Goal: Check status: Check status

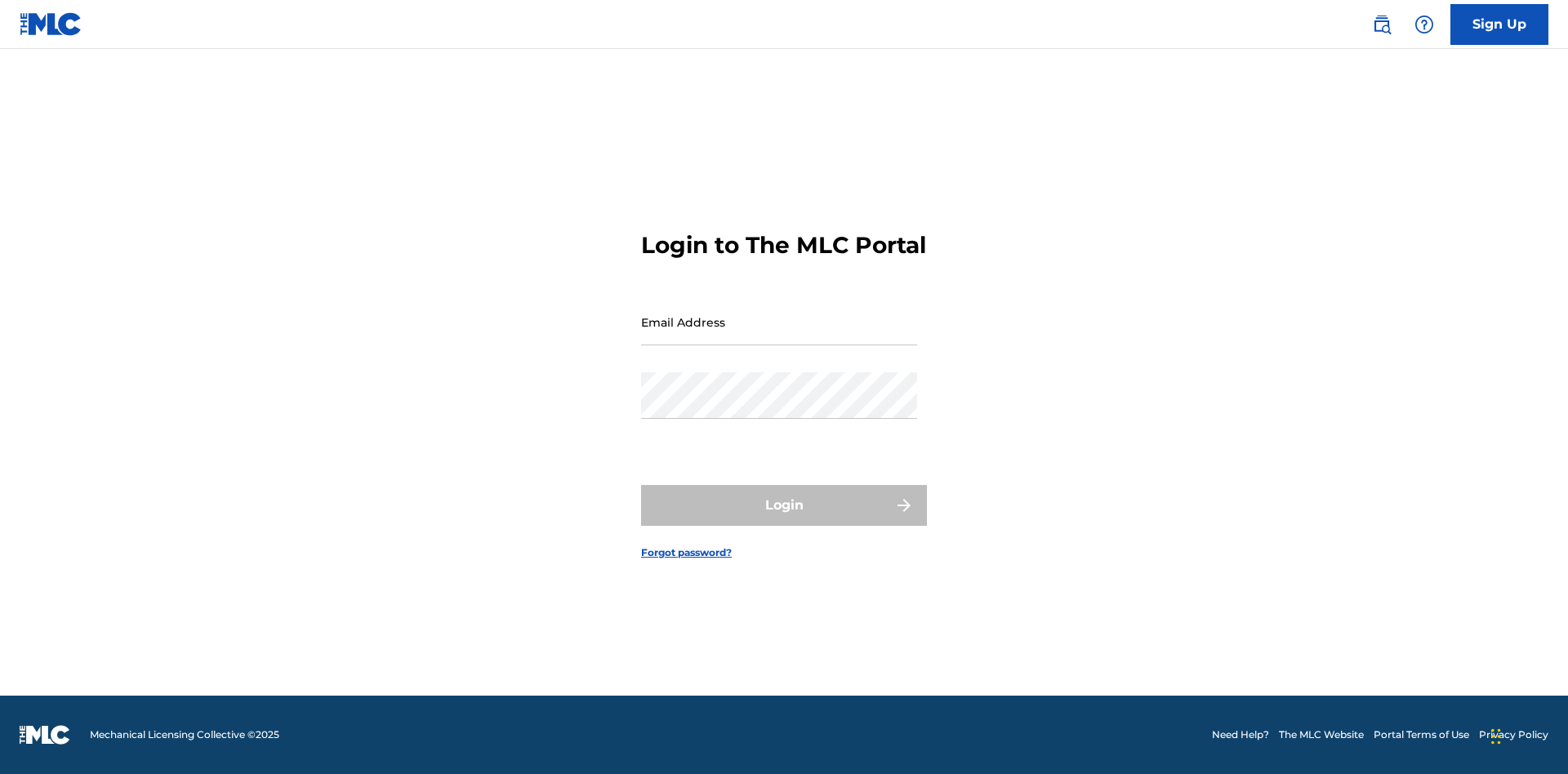
scroll to position [21, 0]
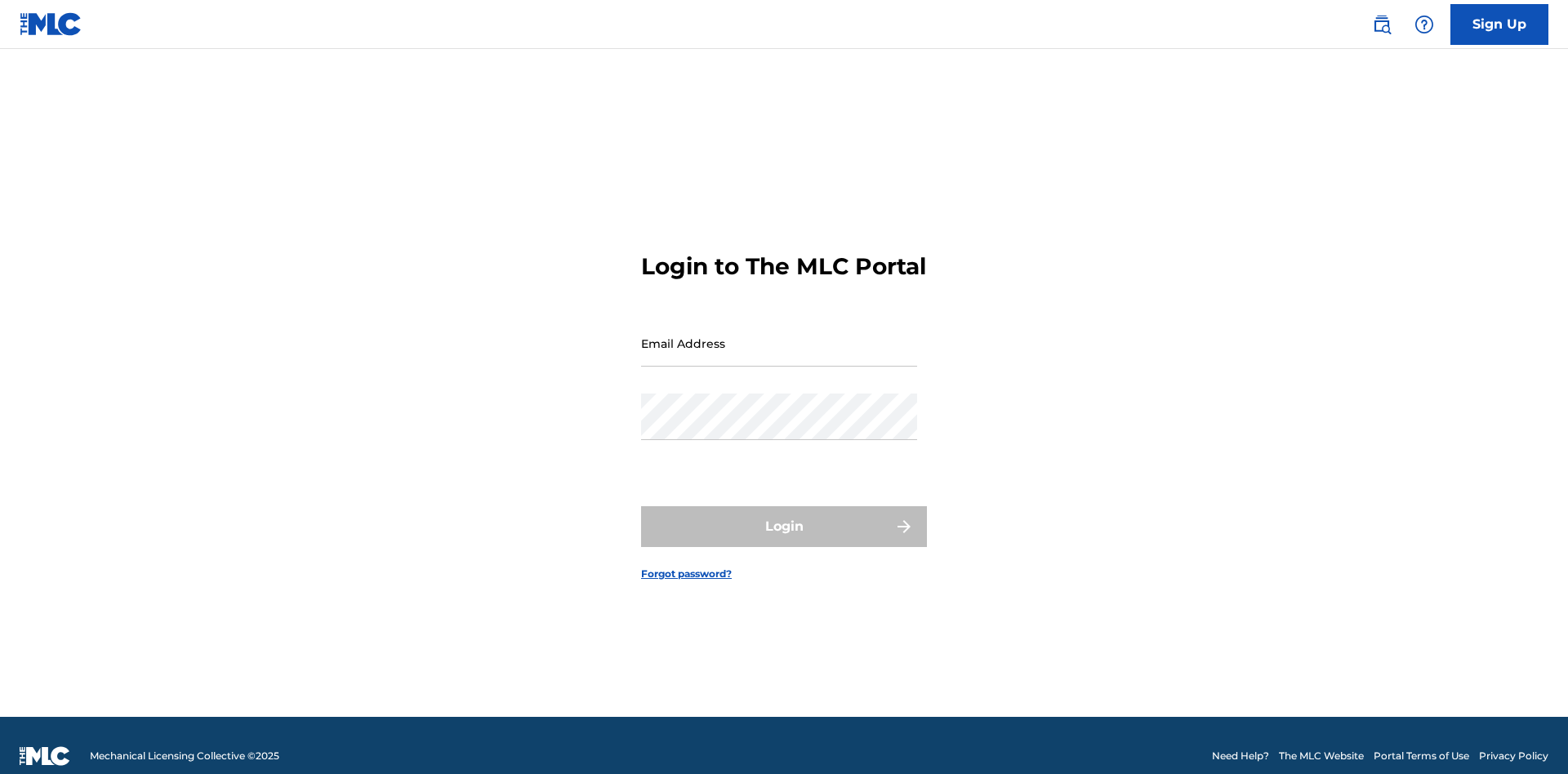
click at [779, 336] on input "Email Address" at bounding box center [778, 343] width 276 height 47
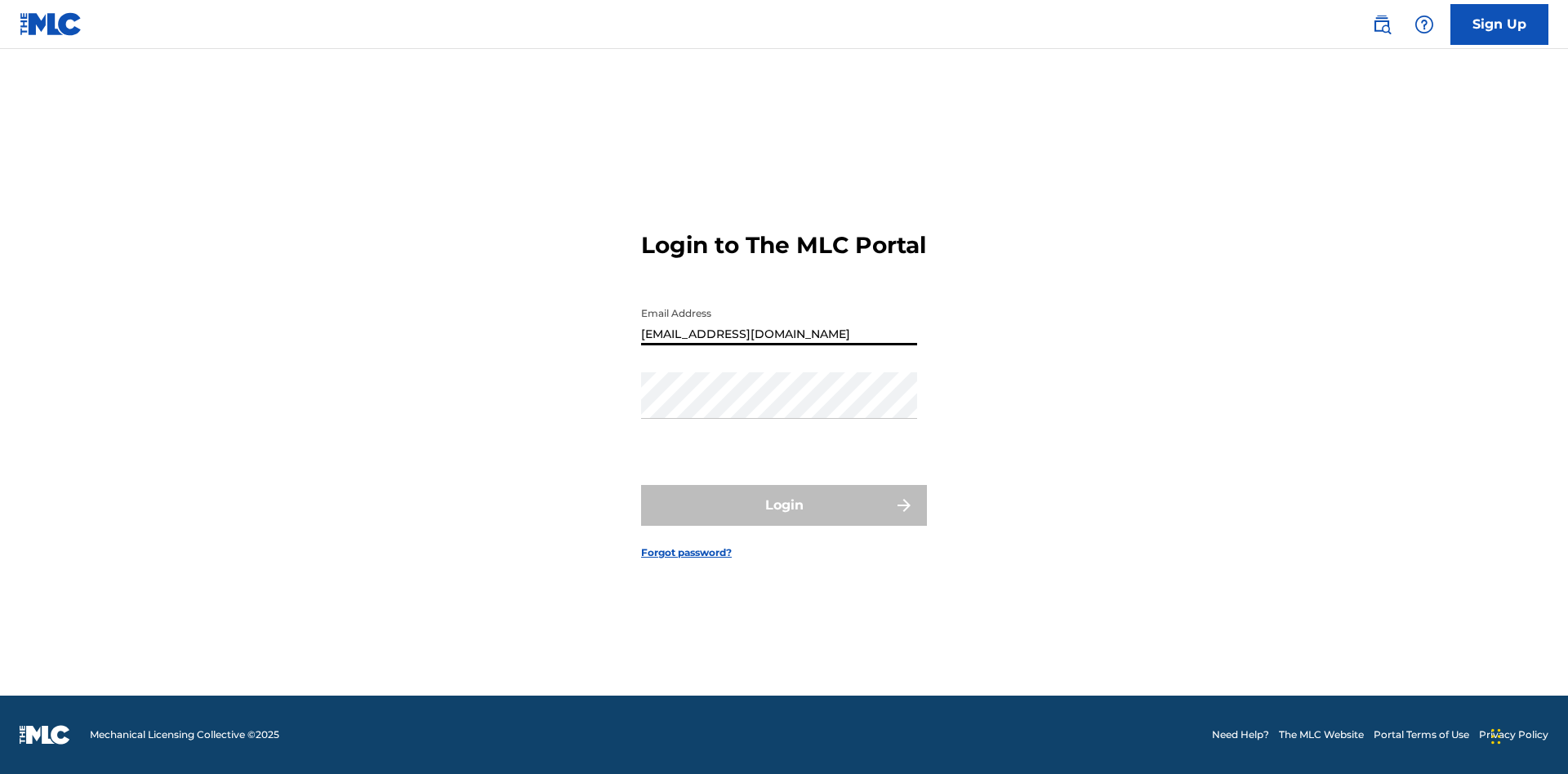
type input "Duke.McTesterson@gmail.com"
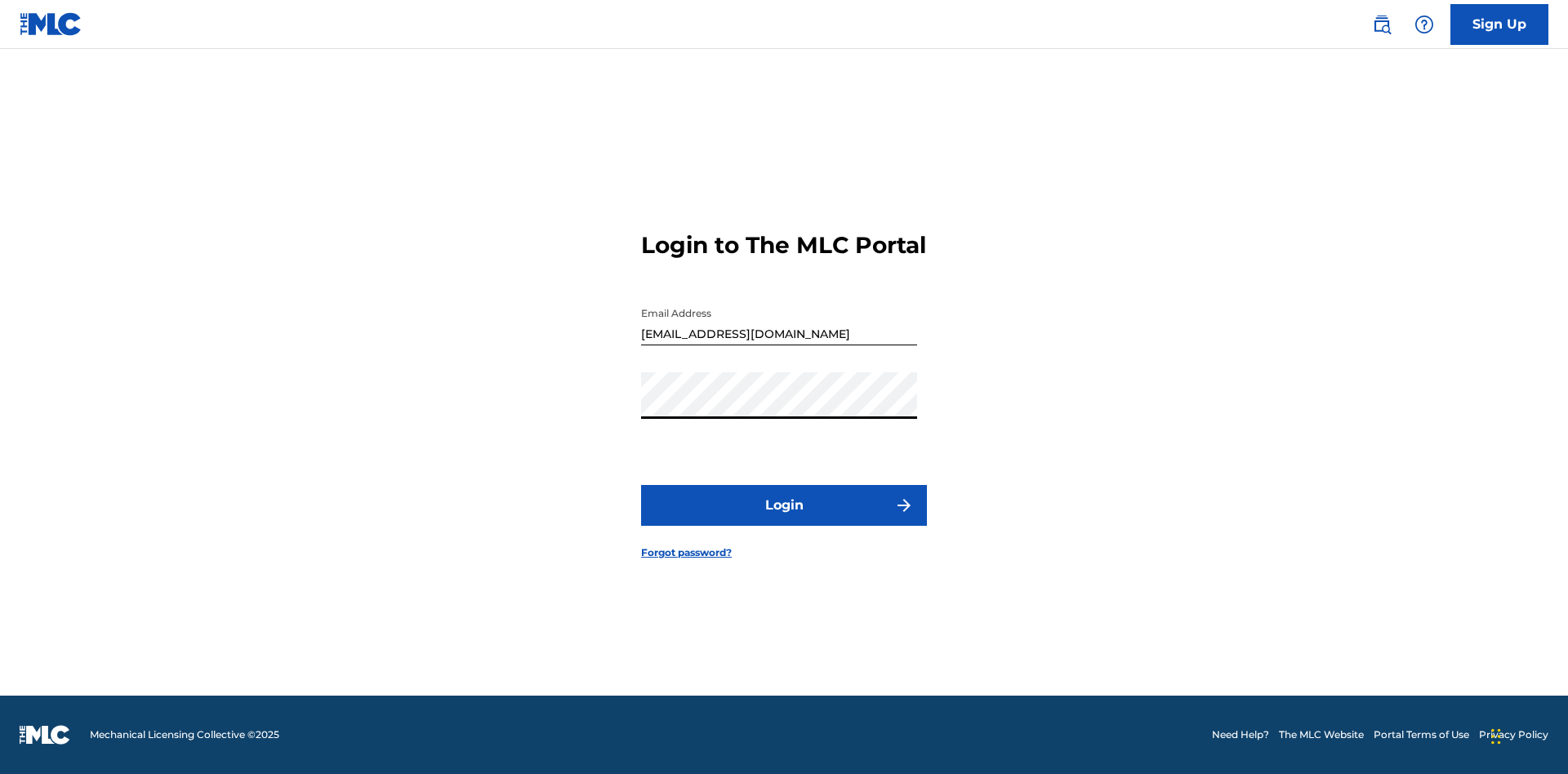
click at [784, 519] on button "Login" at bounding box center [783, 506] width 285 height 41
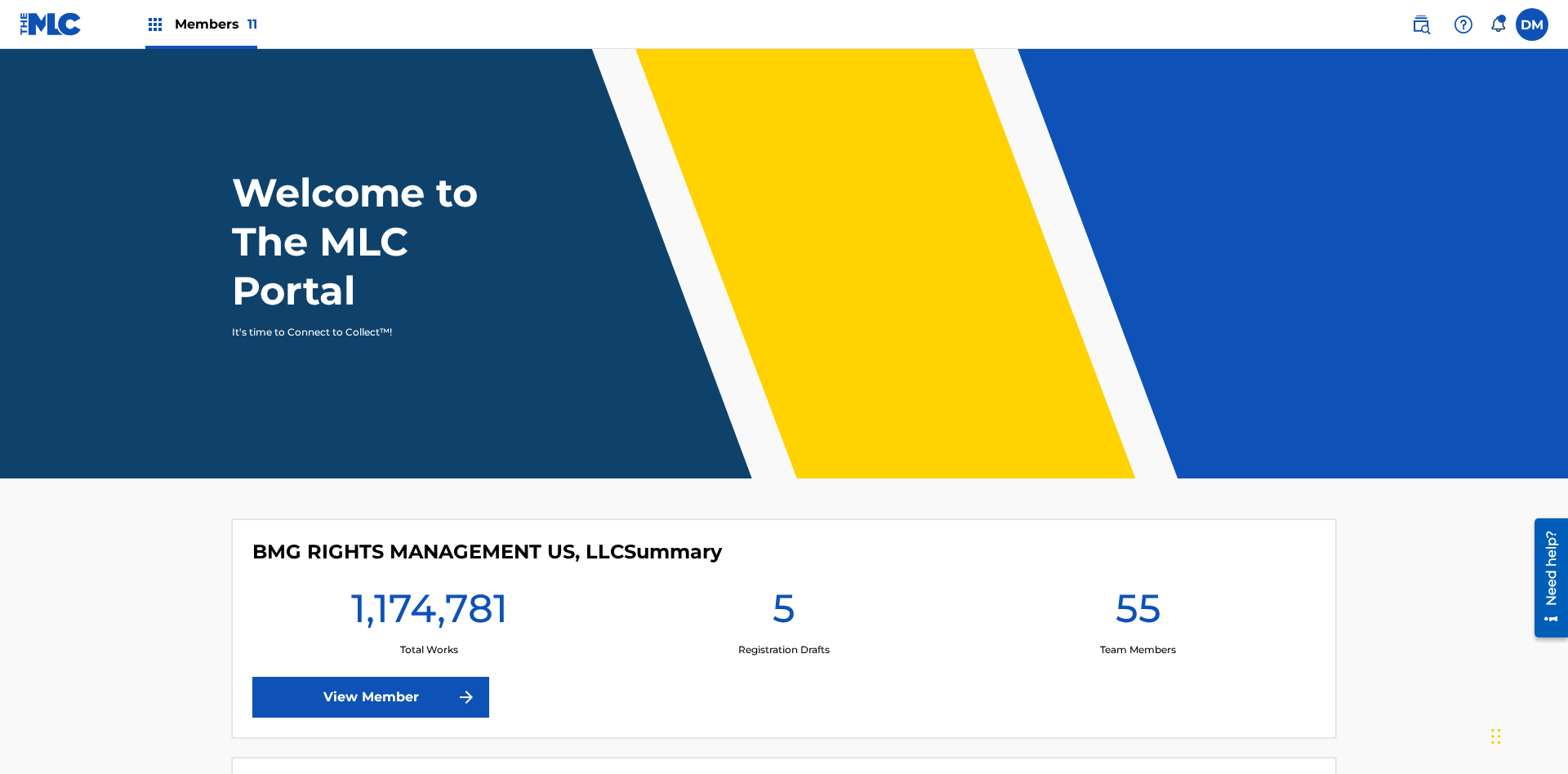
scroll to position [70, 0]
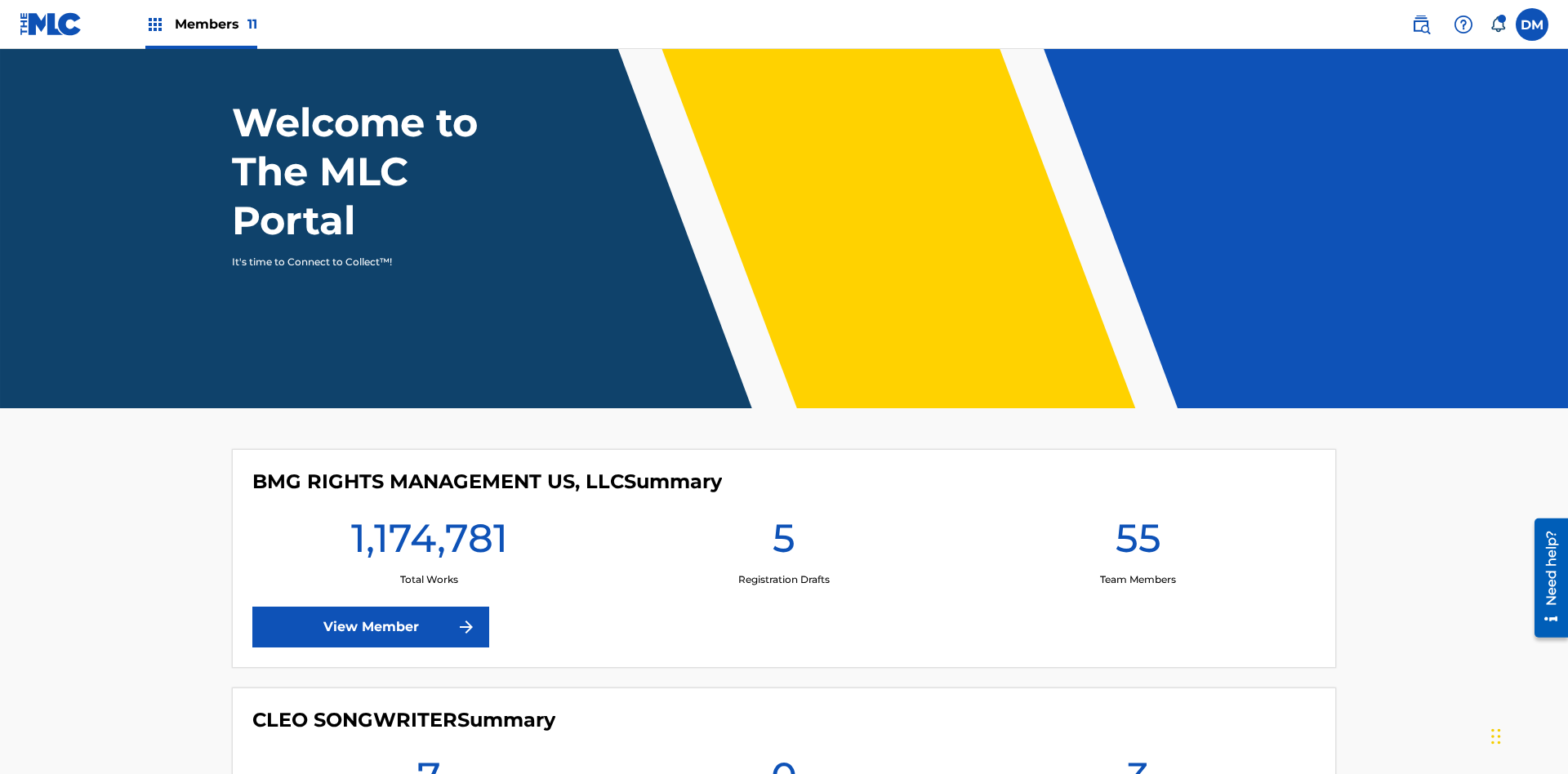
click at [201, 24] on span "Members 11" at bounding box center [216, 24] width 82 height 19
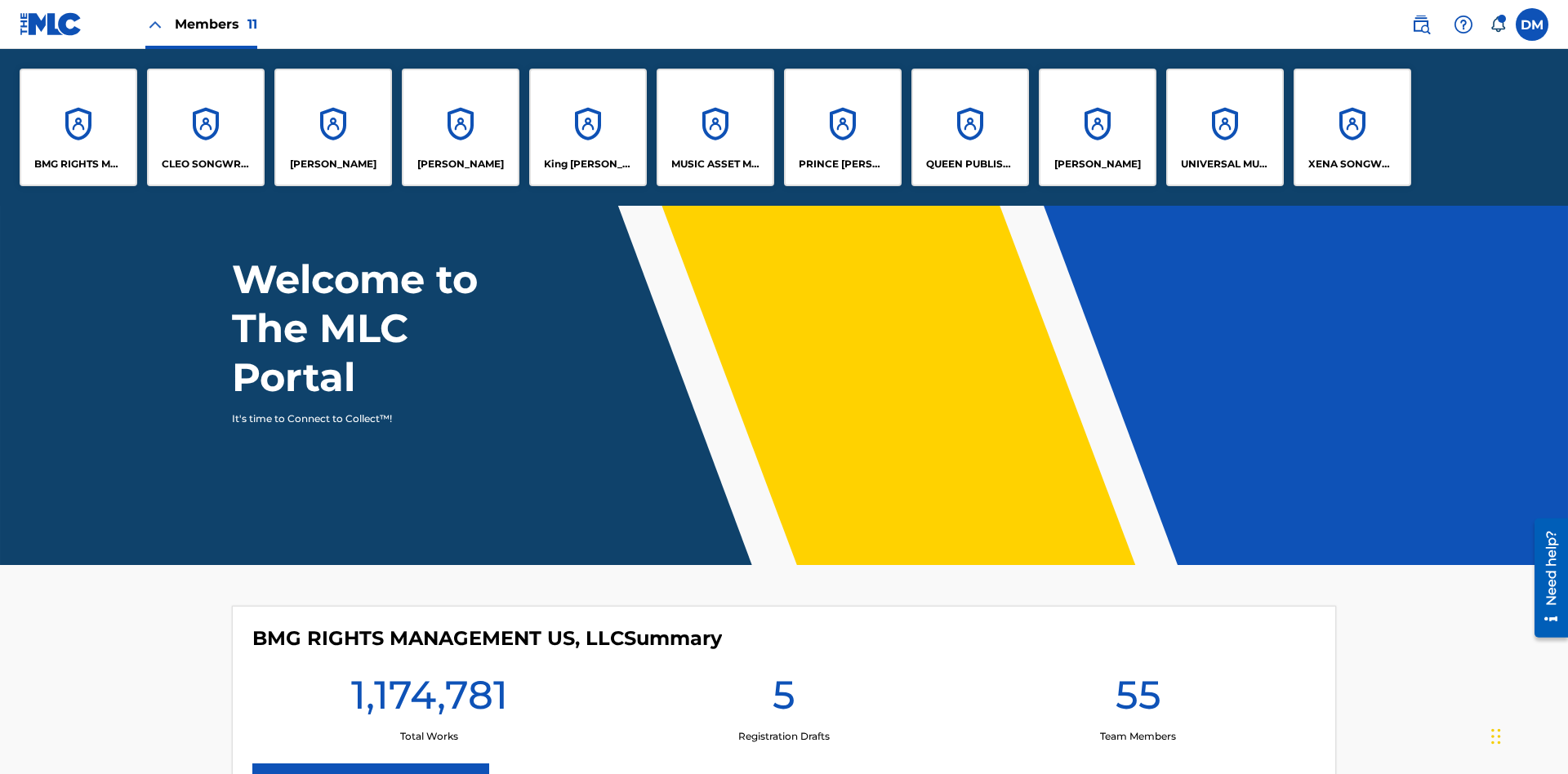
scroll to position [0, 0]
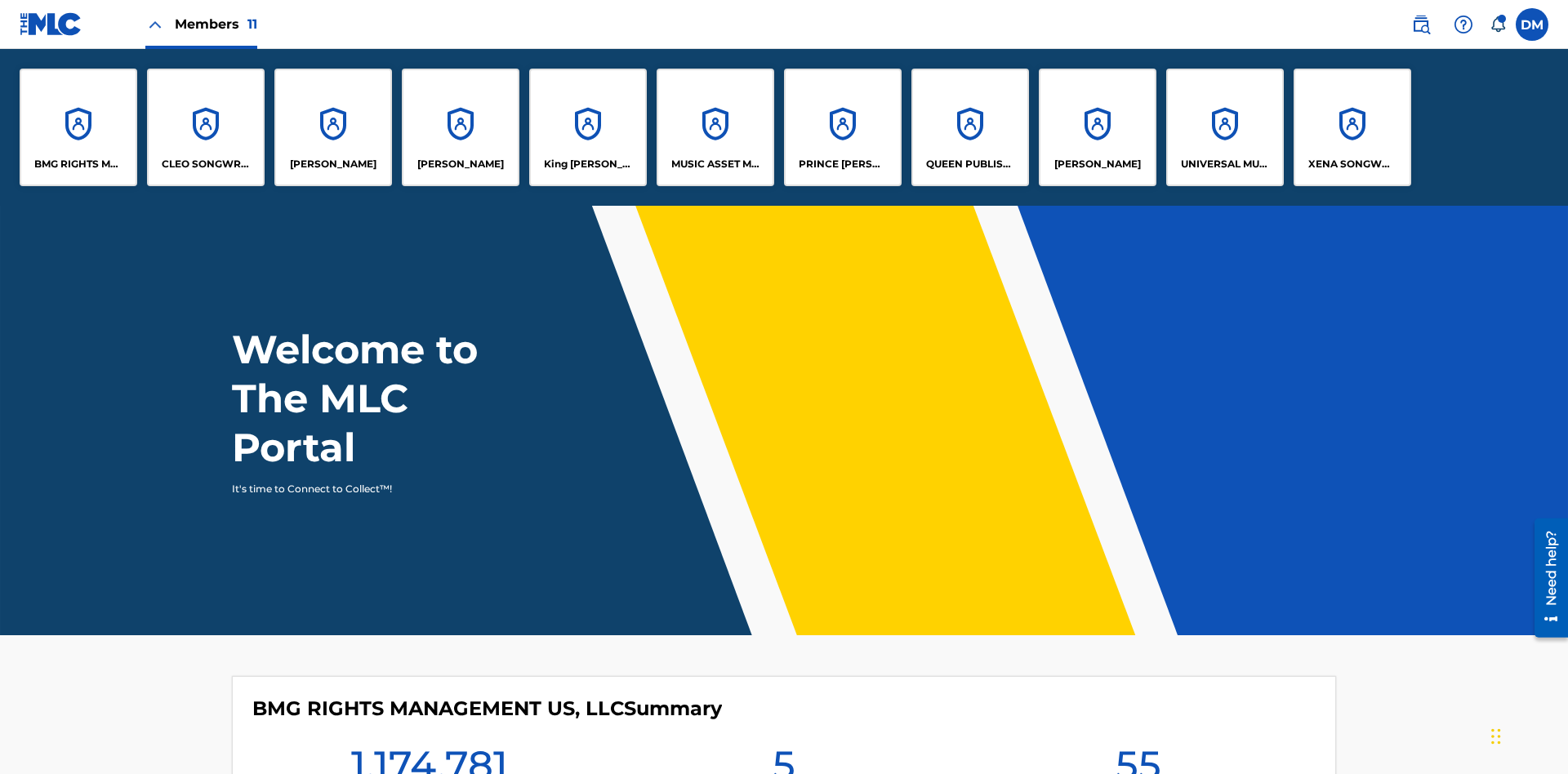
click at [1224, 165] on p "UNIVERSAL MUSIC PUB GROUP" at bounding box center [1225, 165] width 89 height 15
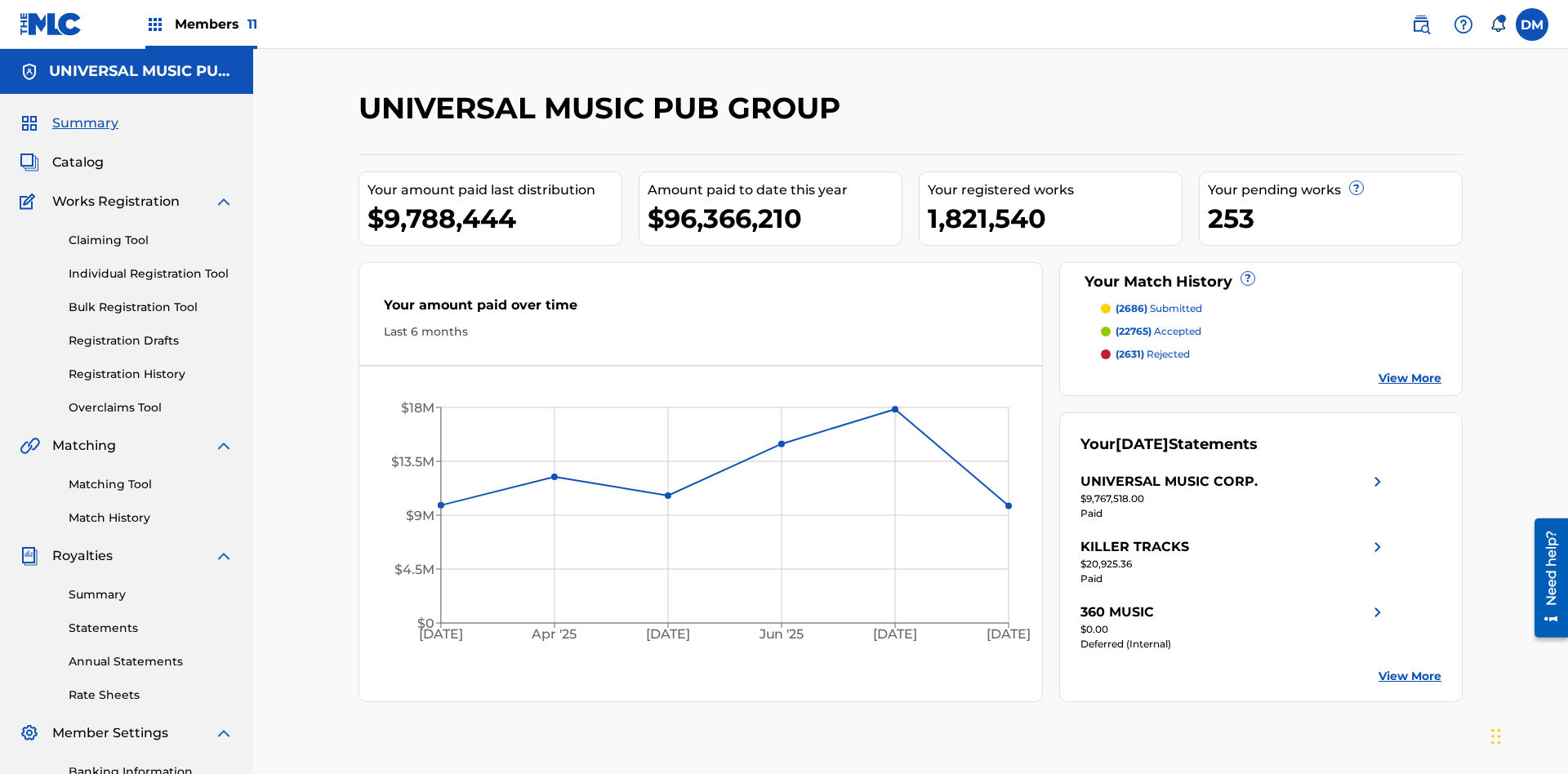
click at [151, 586] on link "Summary" at bounding box center [151, 595] width 165 height 17
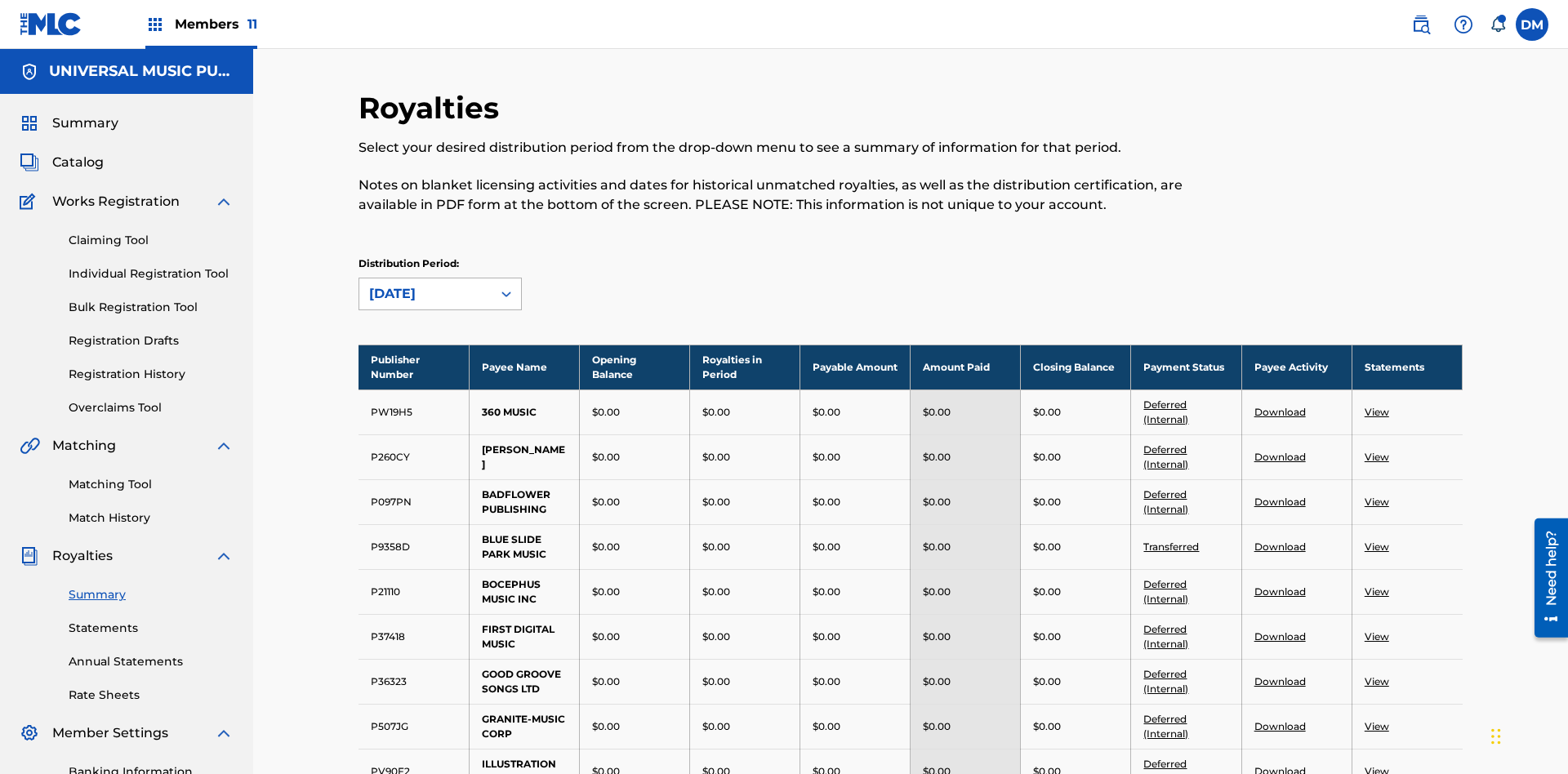
click at [425, 284] on div "August 2025" at bounding box center [425, 294] width 113 height 20
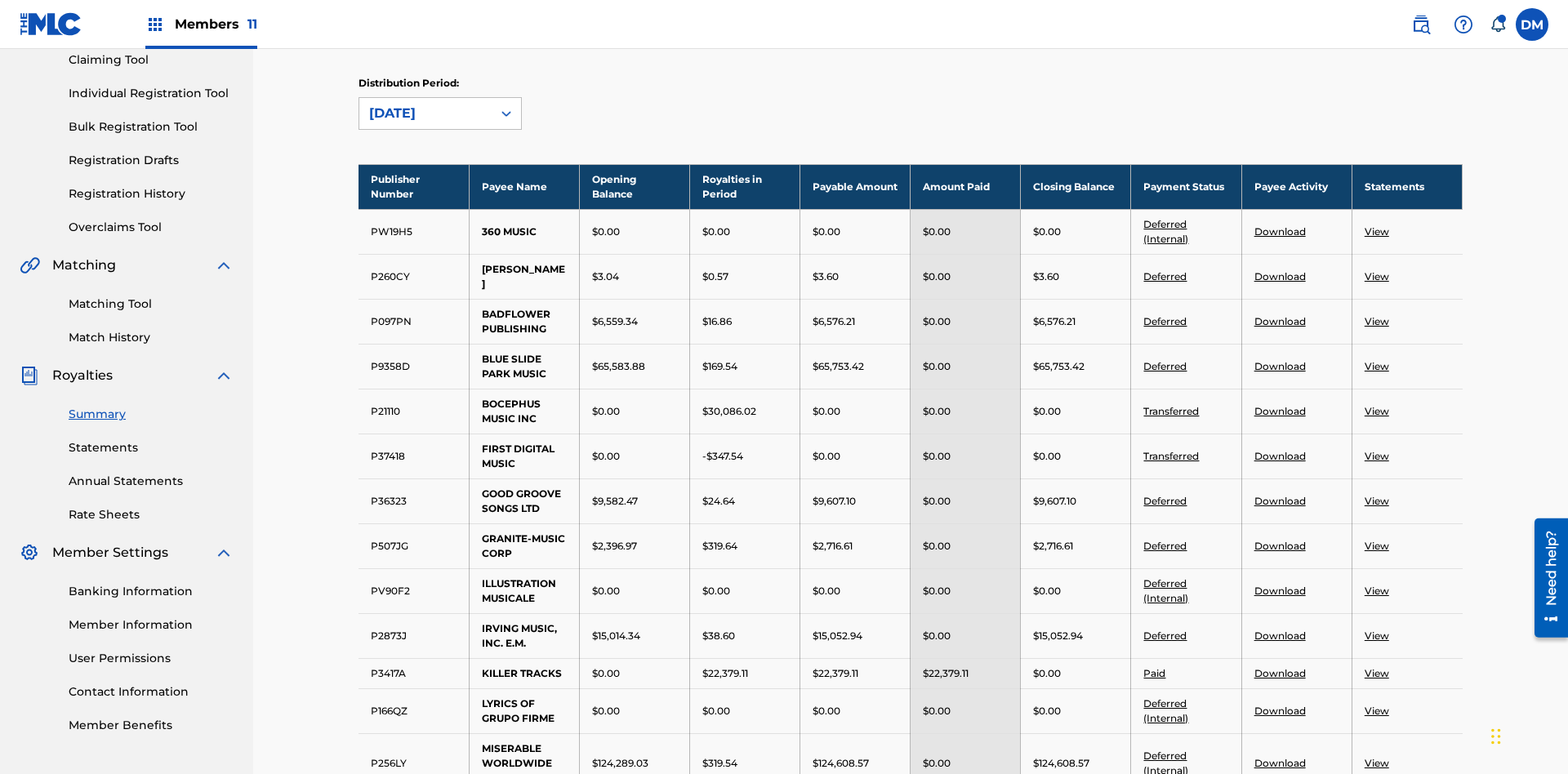
click at [425, 114] on div "April 2024" at bounding box center [425, 114] width 113 height 20
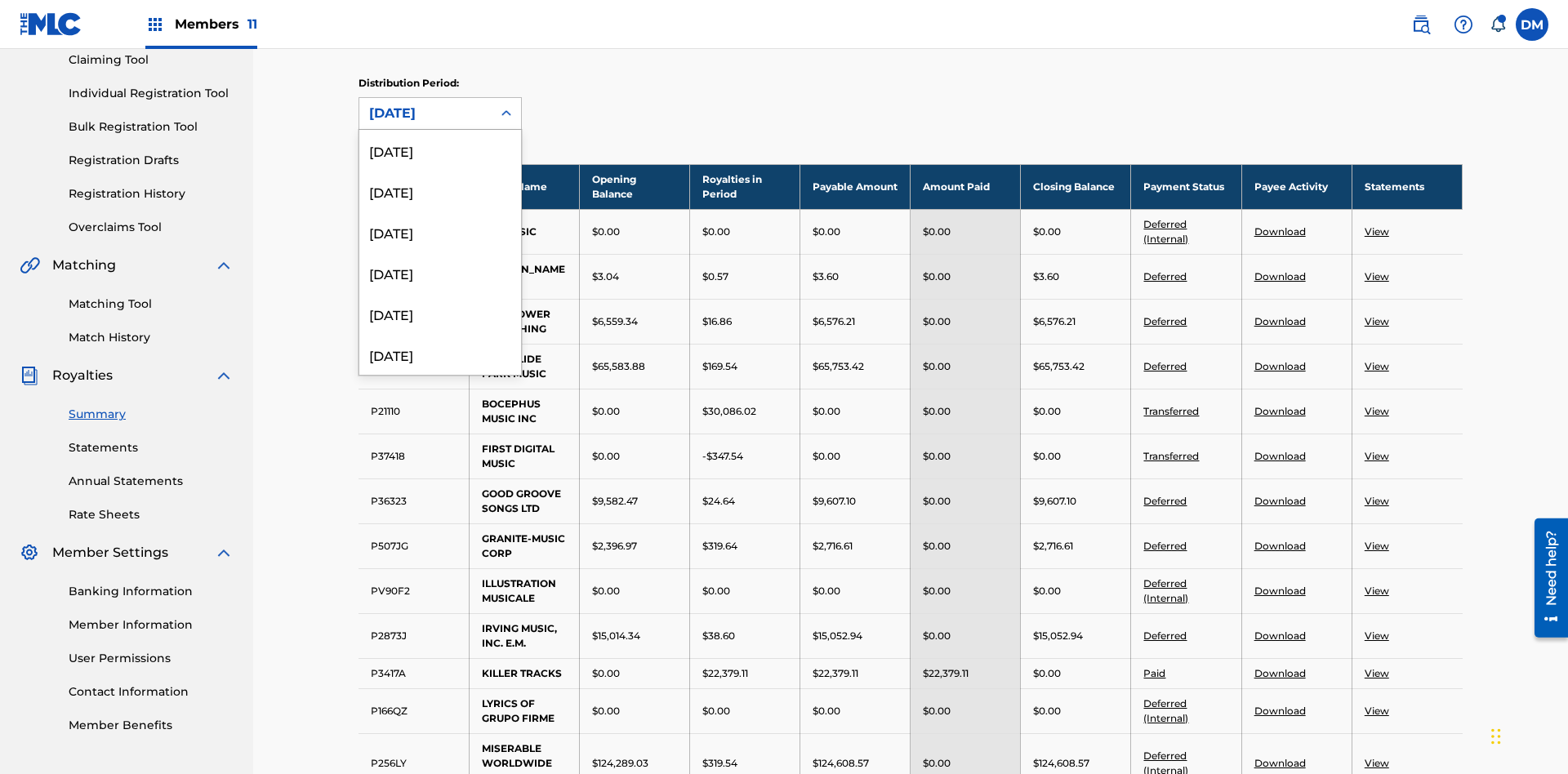
scroll to position [462, 0]
click at [440, 341] on div "April 2024" at bounding box center [440, 341] width 162 height 41
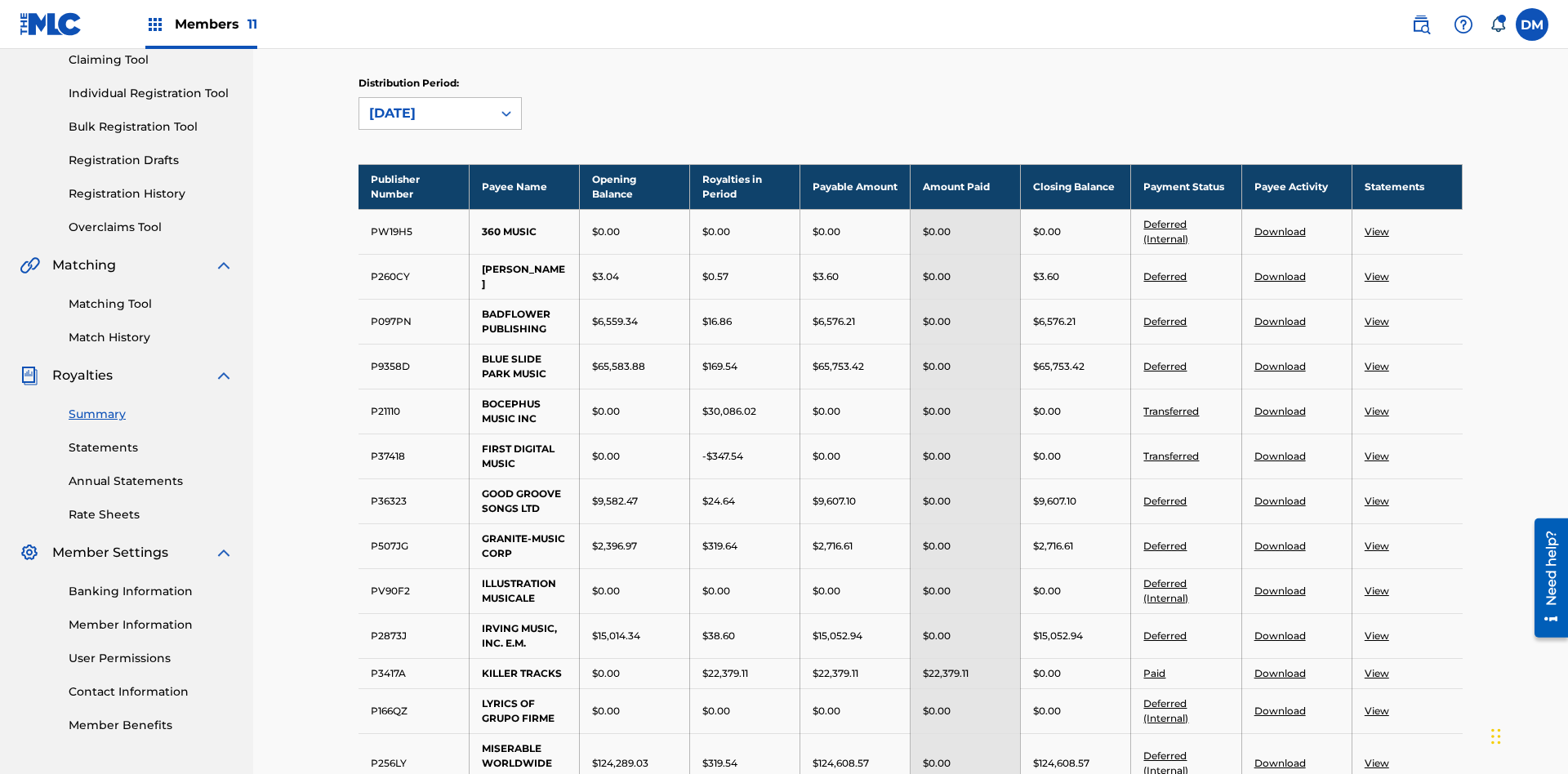
scroll to position [1703, 0]
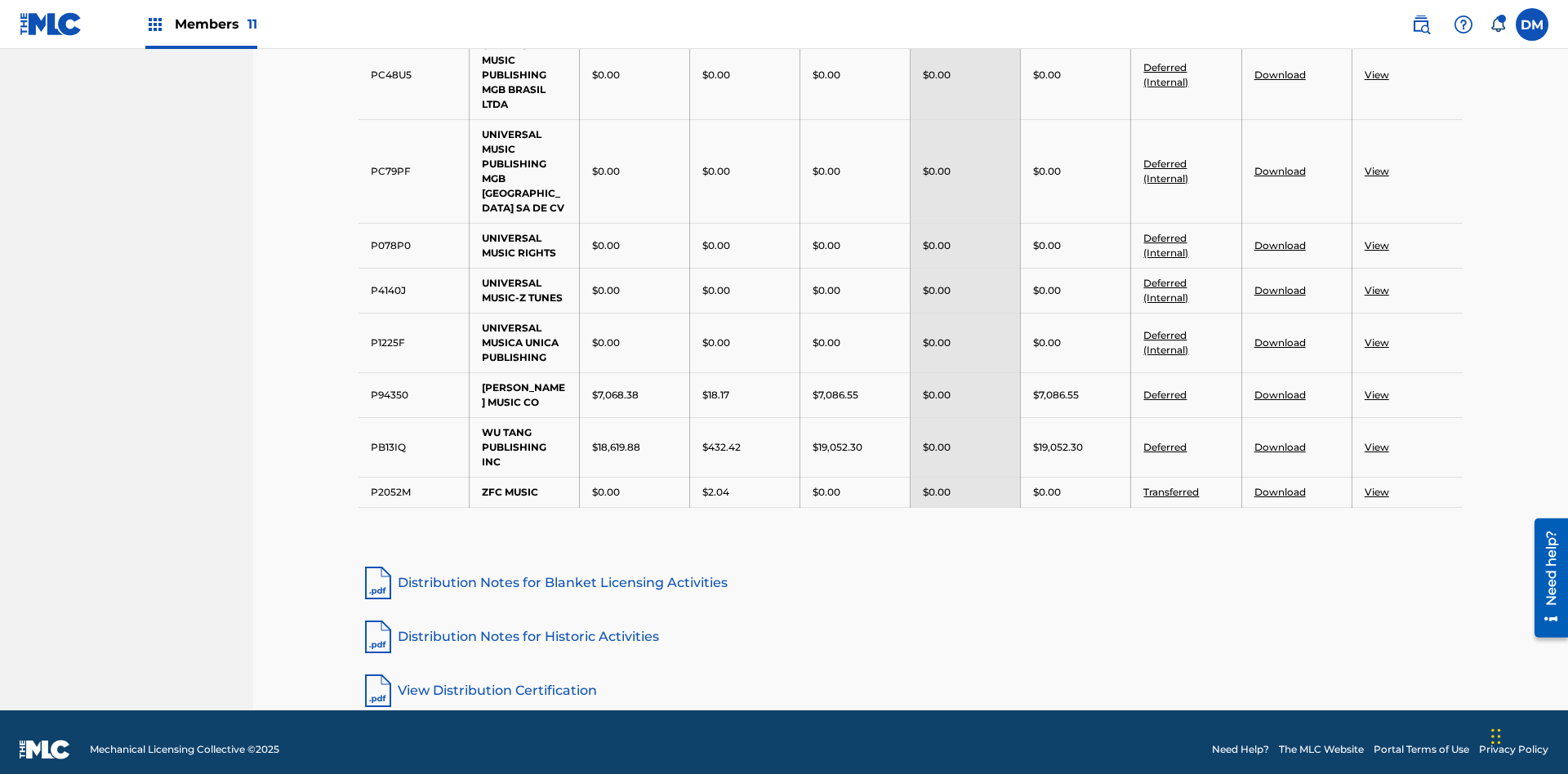
click at [911, 568] on link "Distribution Notes for Blanket Licensing Activities" at bounding box center [911, 583] width 1104 height 39
click at [911, 621] on link "Distribution Notes for Historic Activities" at bounding box center [911, 637] width 1104 height 39
click at [911, 675] on link "View Distribution Certification" at bounding box center [911, 691] width 1104 height 39
click at [440, 239] on div "May 2022" at bounding box center [440, 219] width 162 height 41
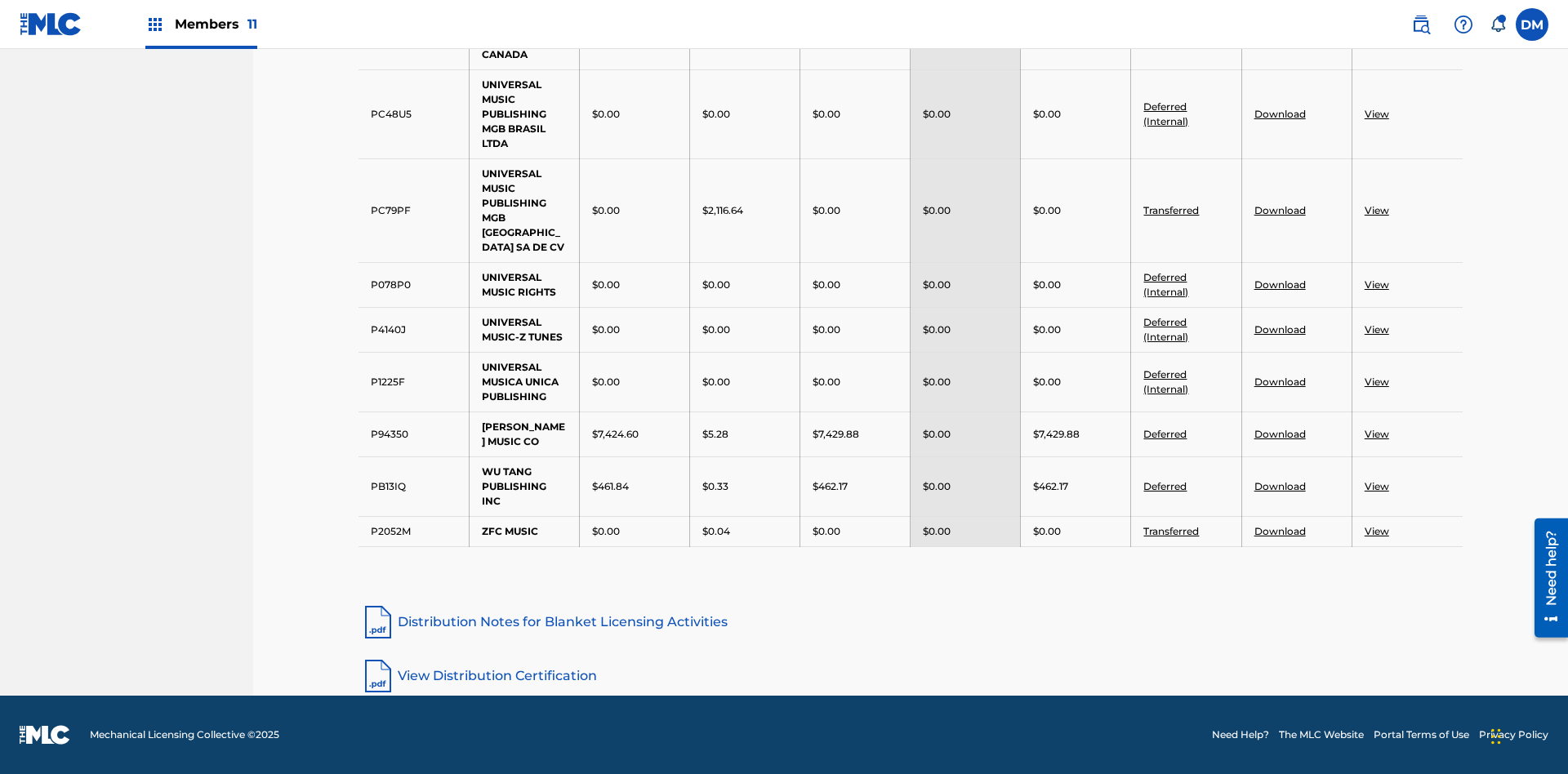
scroll to position [293, 0]
